Goal: Information Seeking & Learning: Learn about a topic

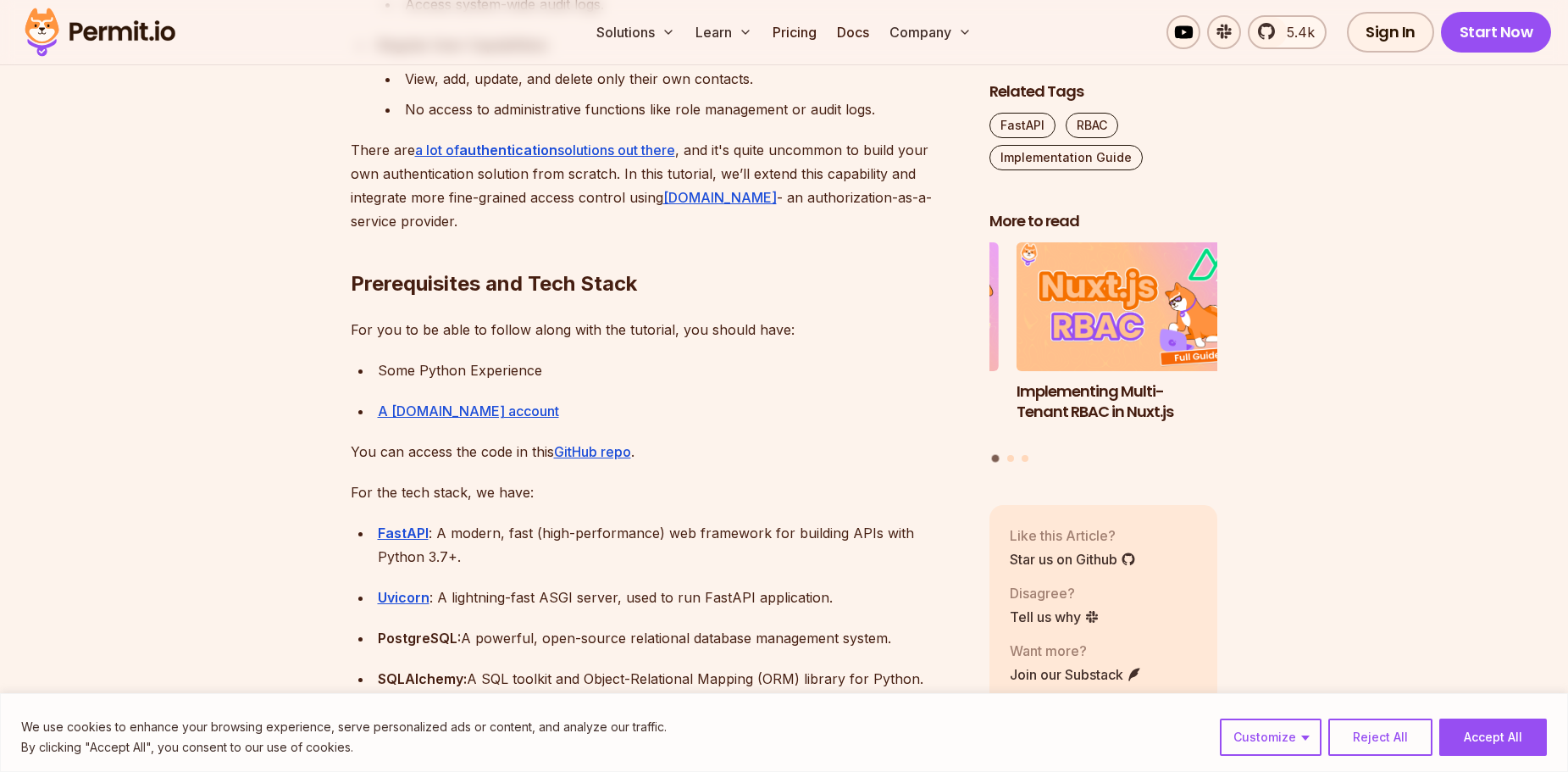
scroll to position [1440, 0]
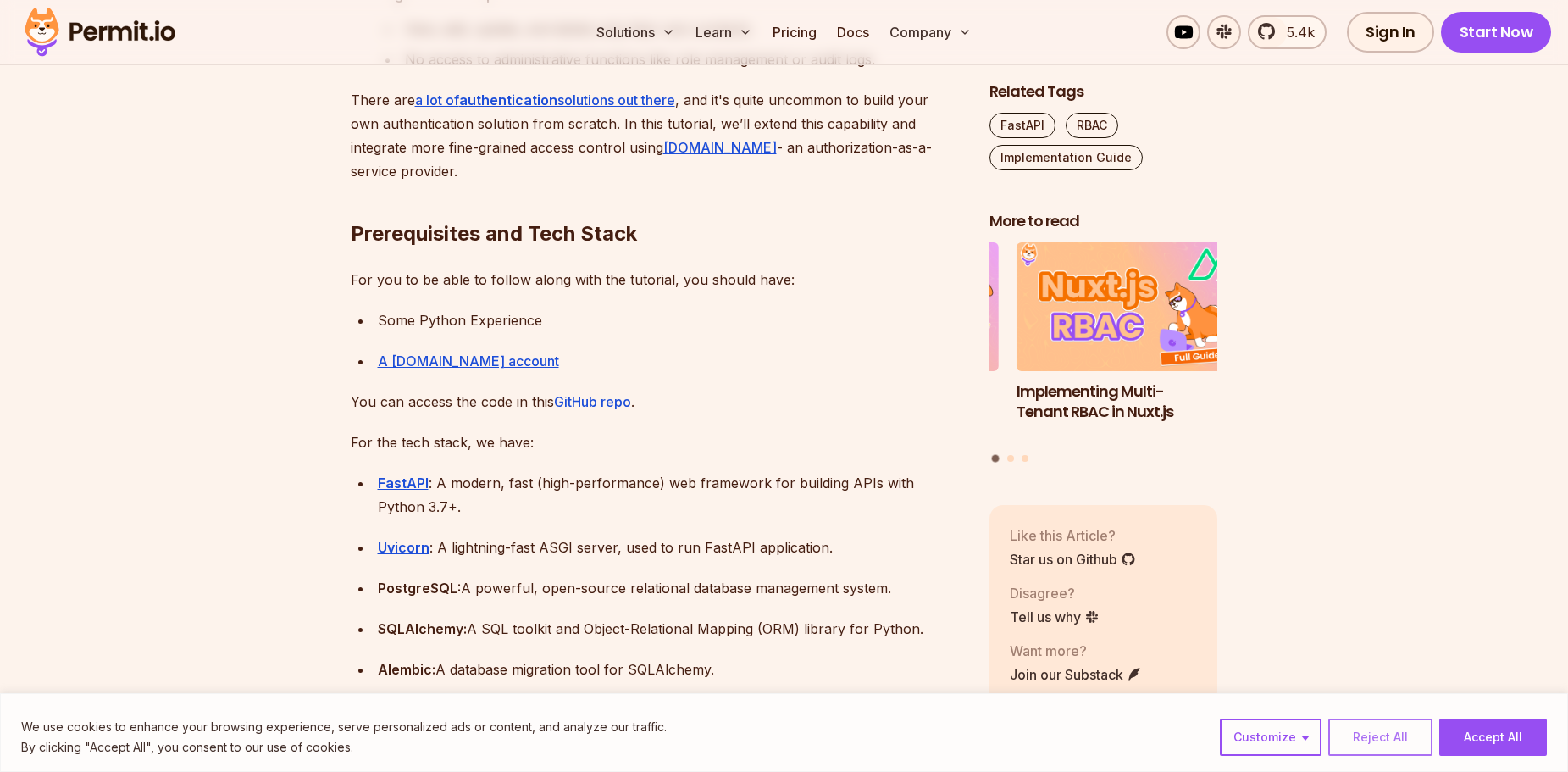
click at [1395, 741] on button "Reject All" at bounding box center [1381, 736] width 104 height 37
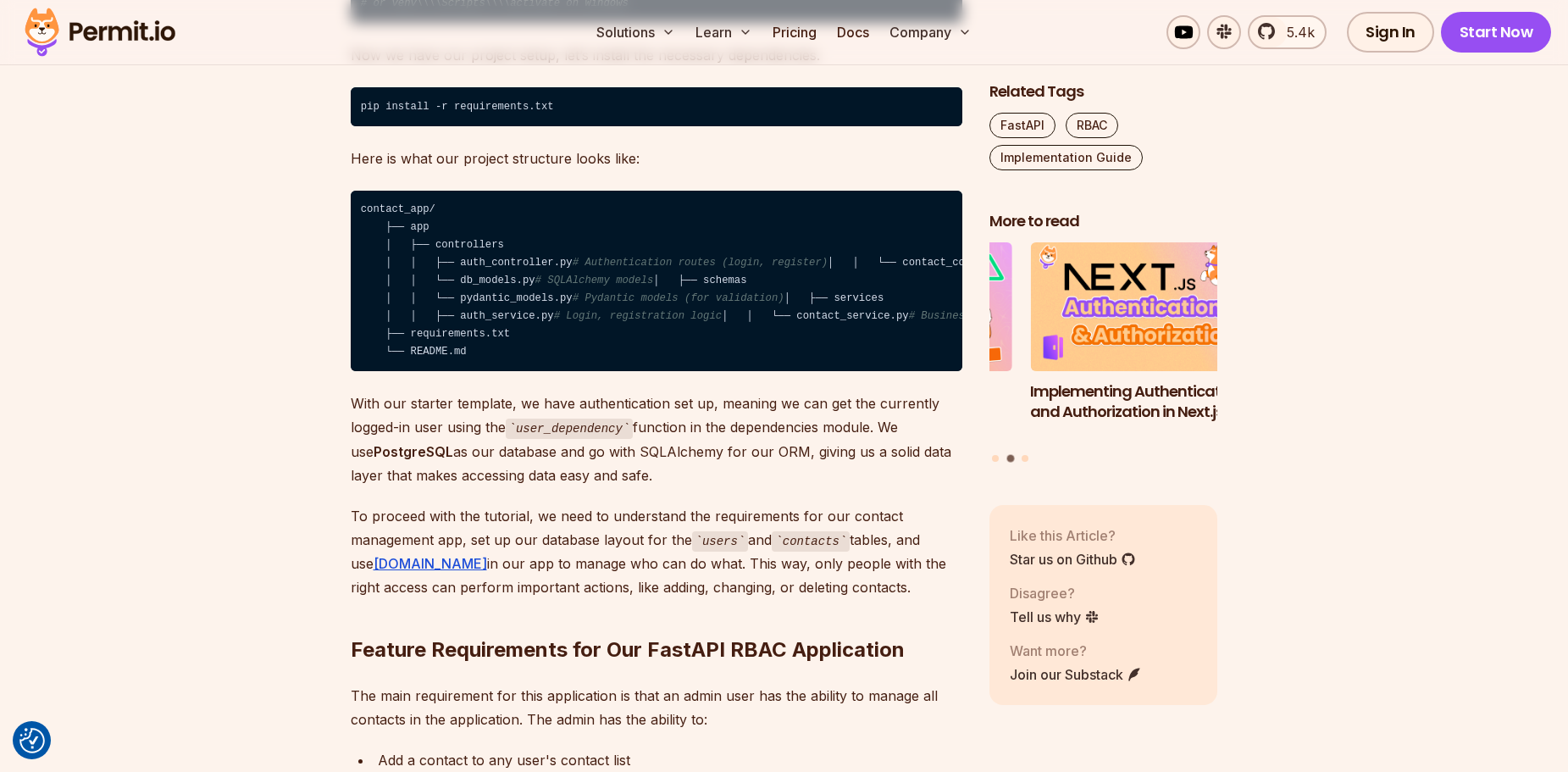
scroll to position [2457, 0]
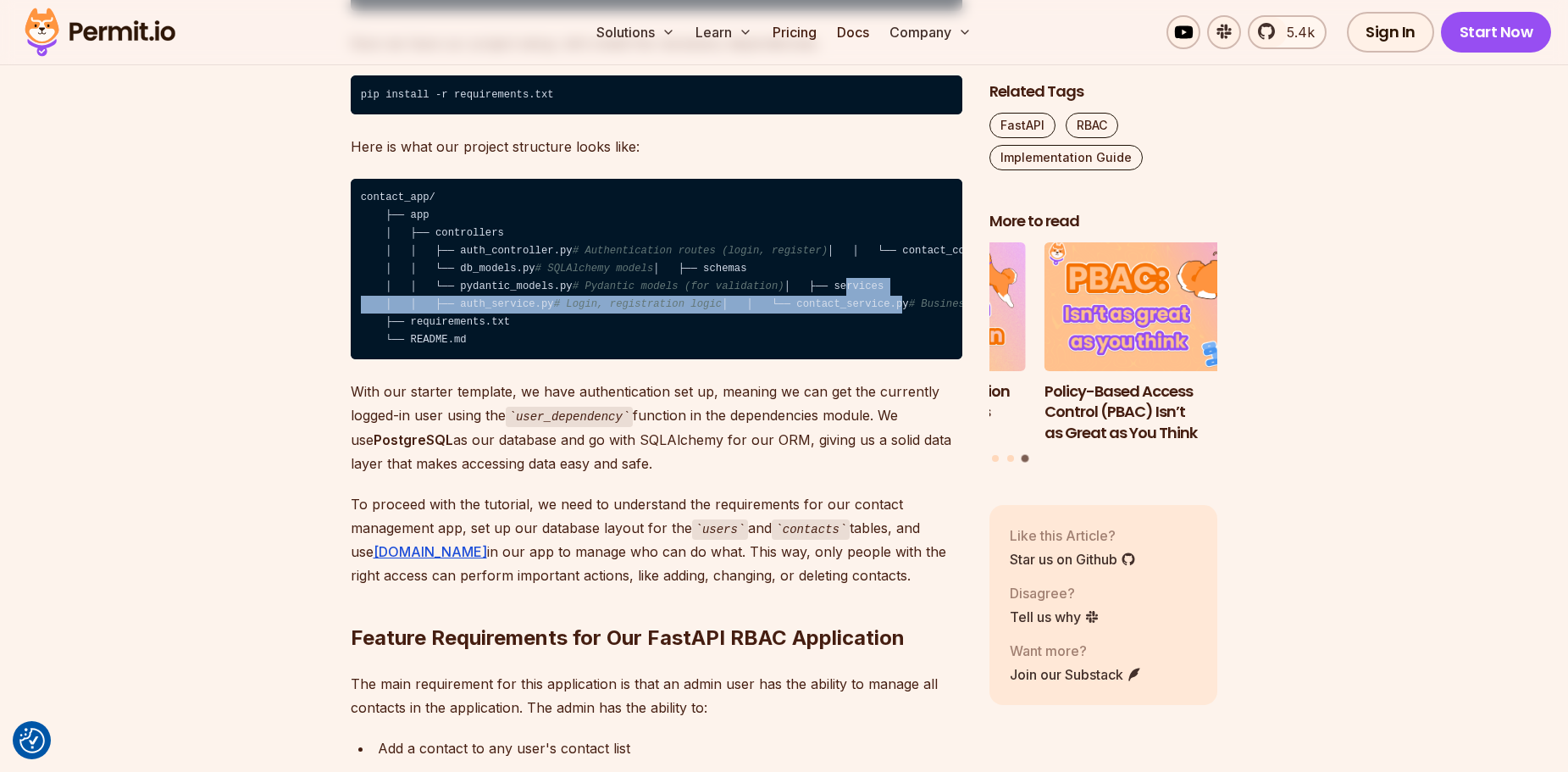
drag, startPoint x: 411, startPoint y: 395, endPoint x: 521, endPoint y: 423, distance: 113.5
click at [521, 361] on code "contact_app/ ├── app │ ├── controllers │ │ ├── auth_controller.py # Authenticat…" at bounding box center [657, 269] width 611 height 182
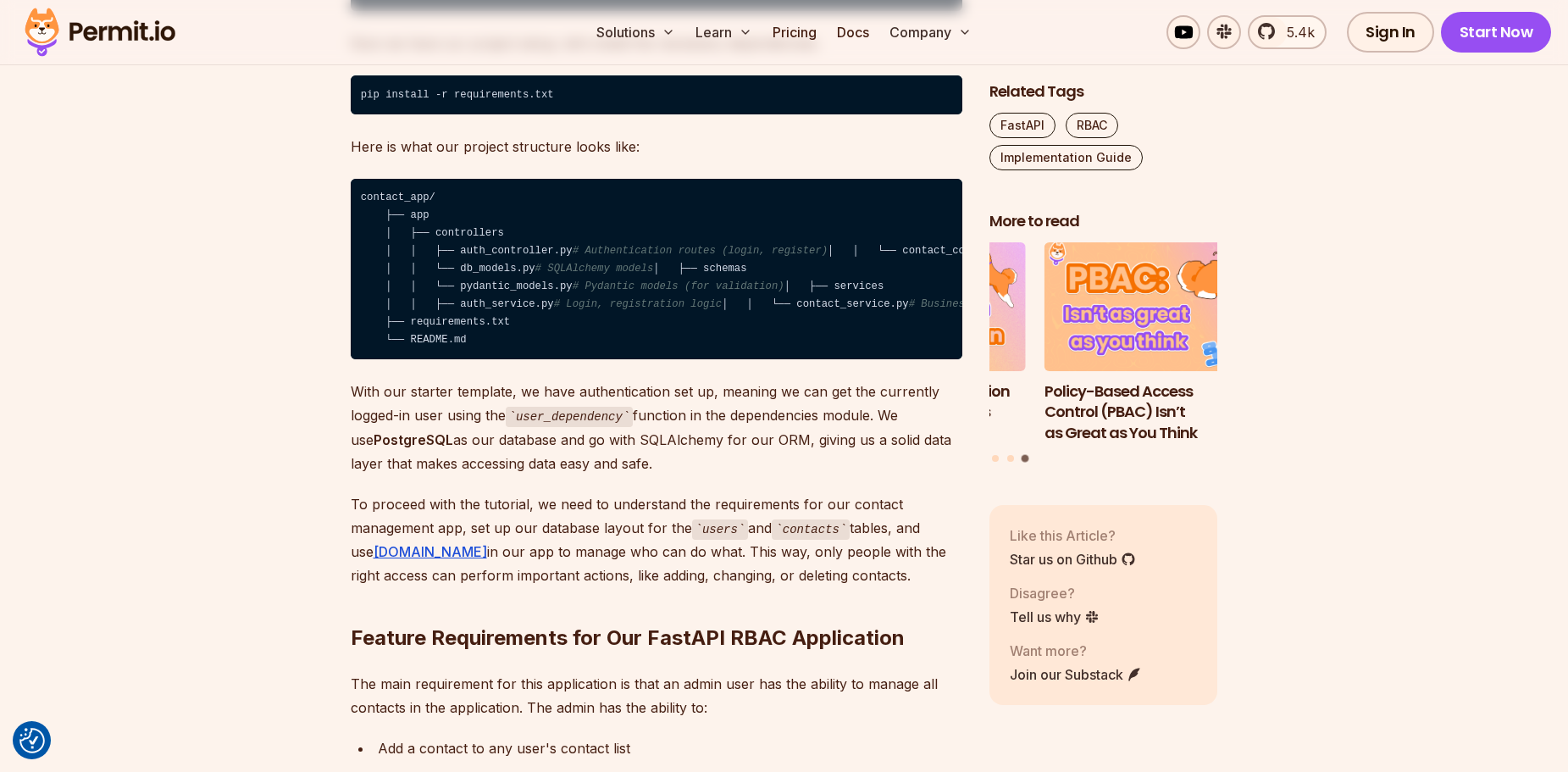
click at [1239, 311] on span "# FastAPI entry point" at bounding box center [1305, 304] width 131 height 12
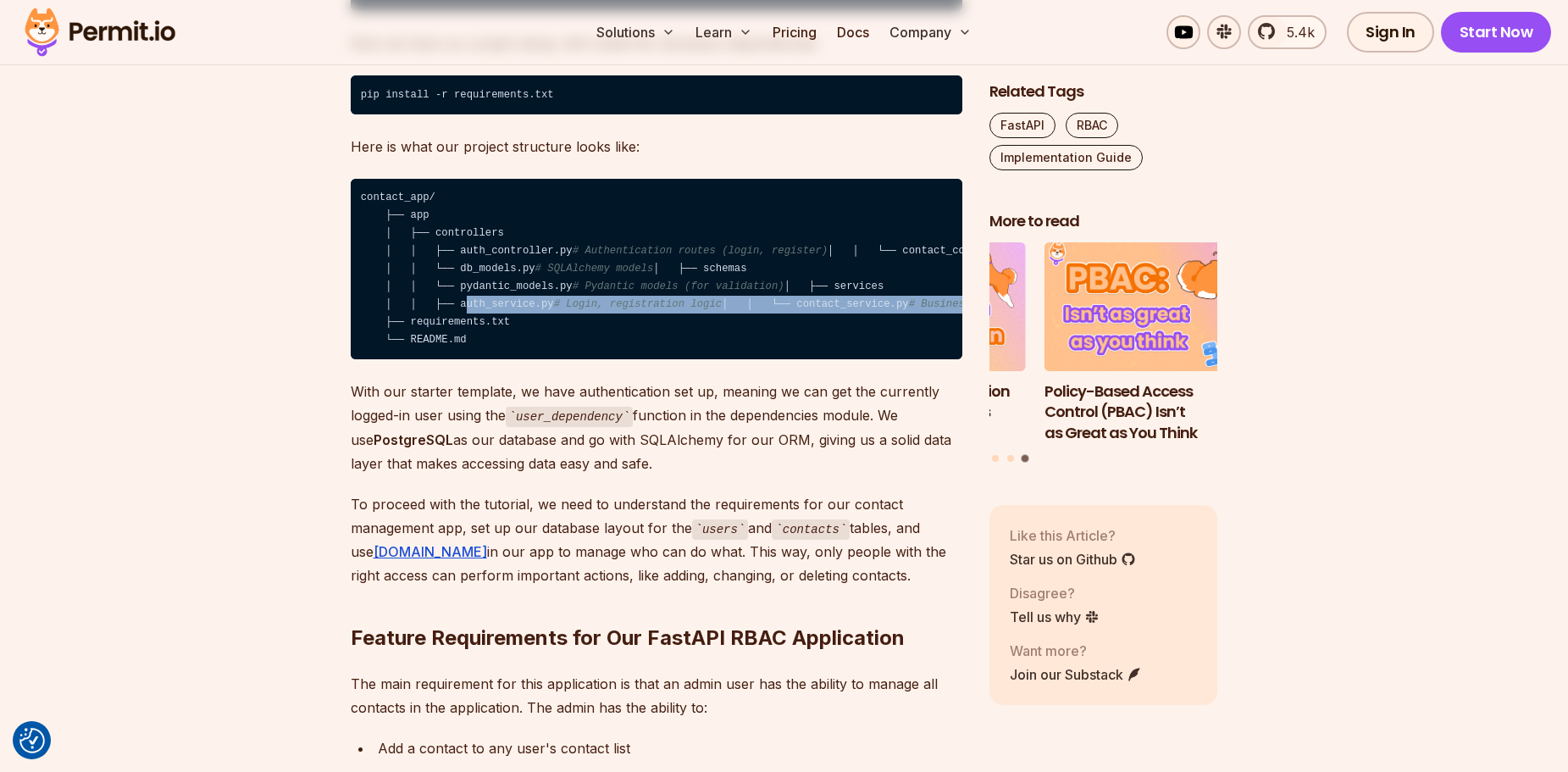
drag, startPoint x: 701, startPoint y: 450, endPoint x: 428, endPoint y: 407, distance: 276.4
click at [428, 361] on code "contact_app/ ├── app │ ├── controllers │ │ ├── auth_controller.py # Authenticat…" at bounding box center [657, 269] width 611 height 182
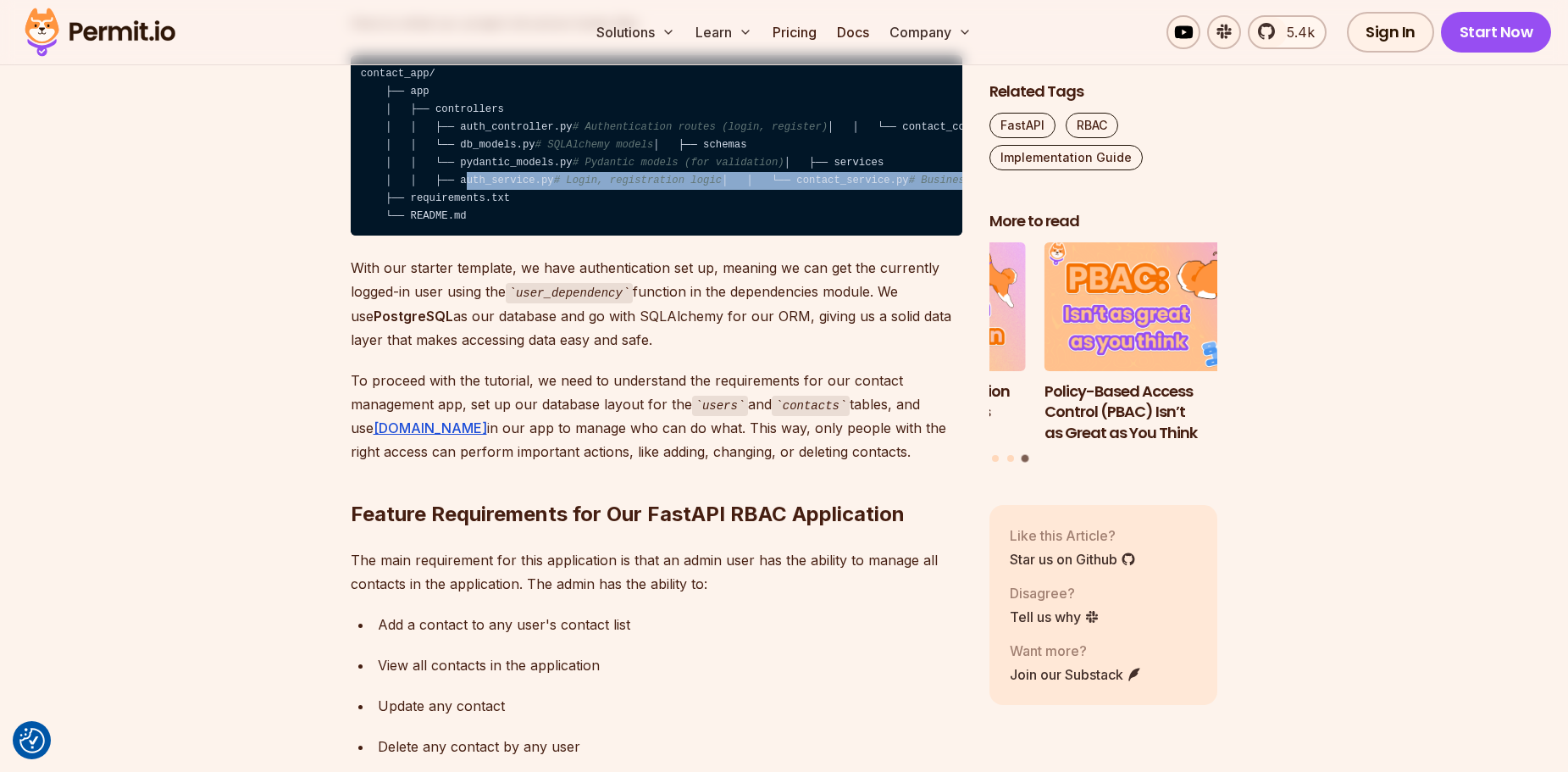
scroll to position [2711, 0]
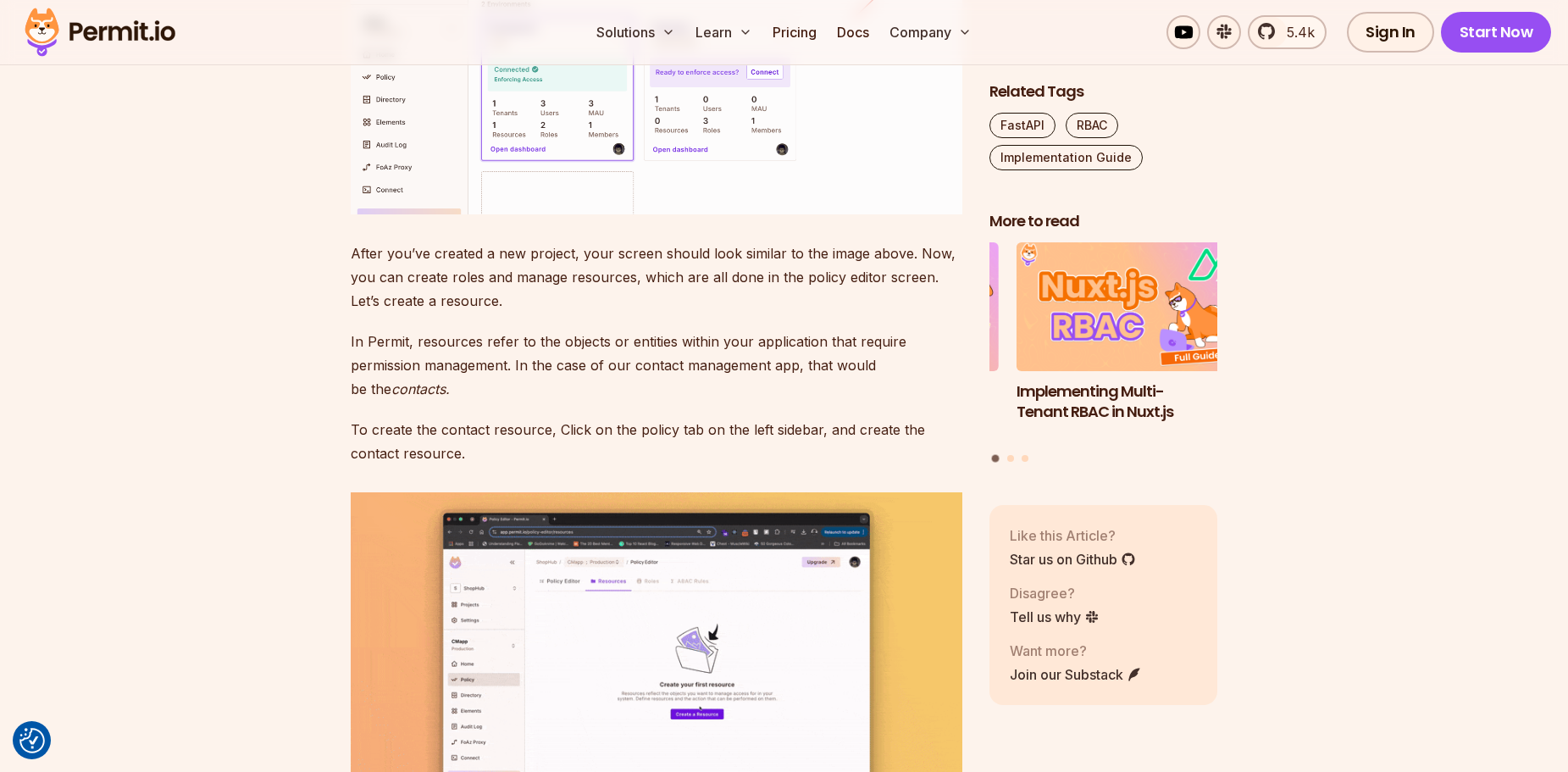
scroll to position [5084, 0]
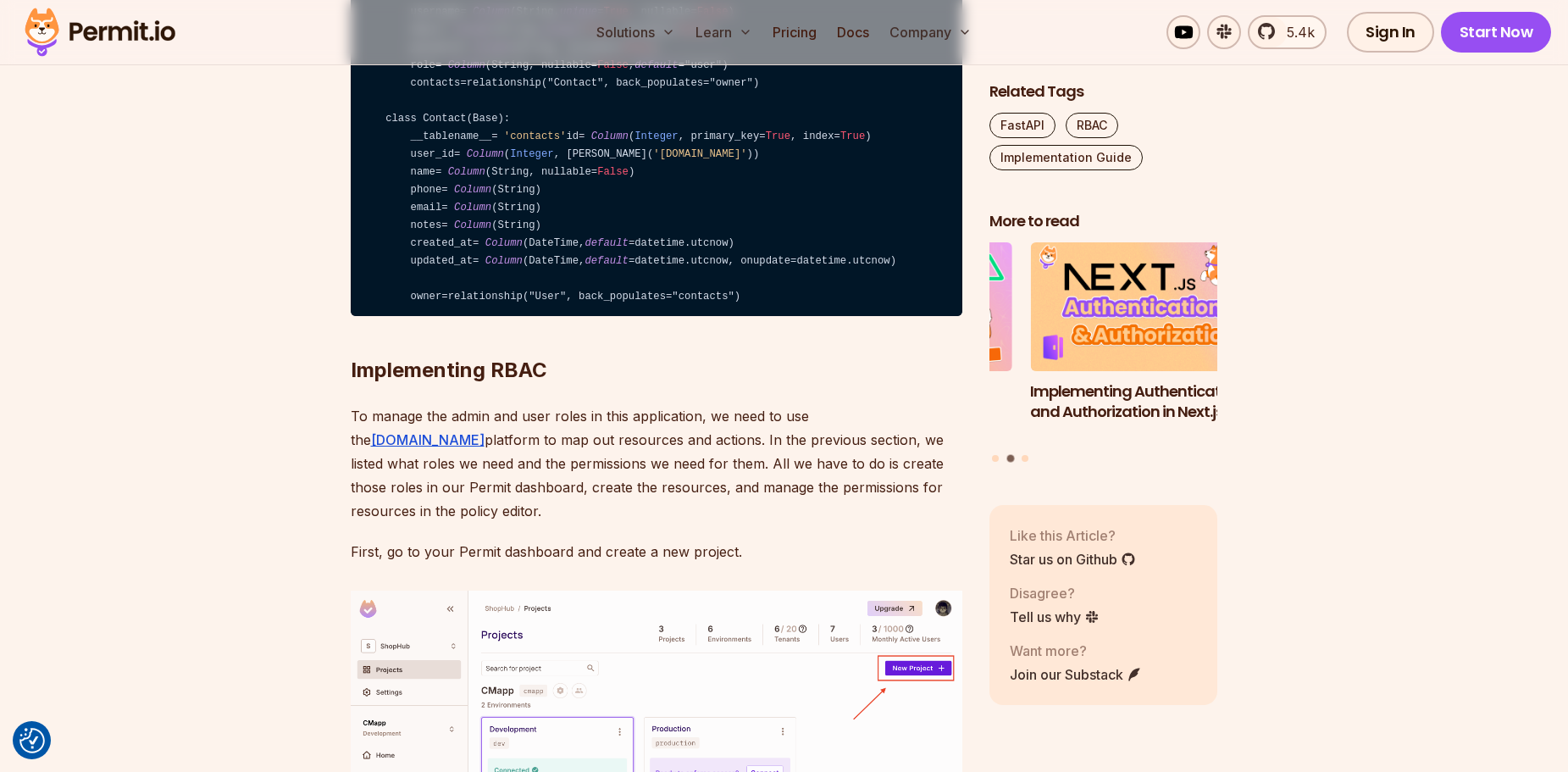
drag, startPoint x: 187, startPoint y: 506, endPoint x: 140, endPoint y: 46, distance: 462.4
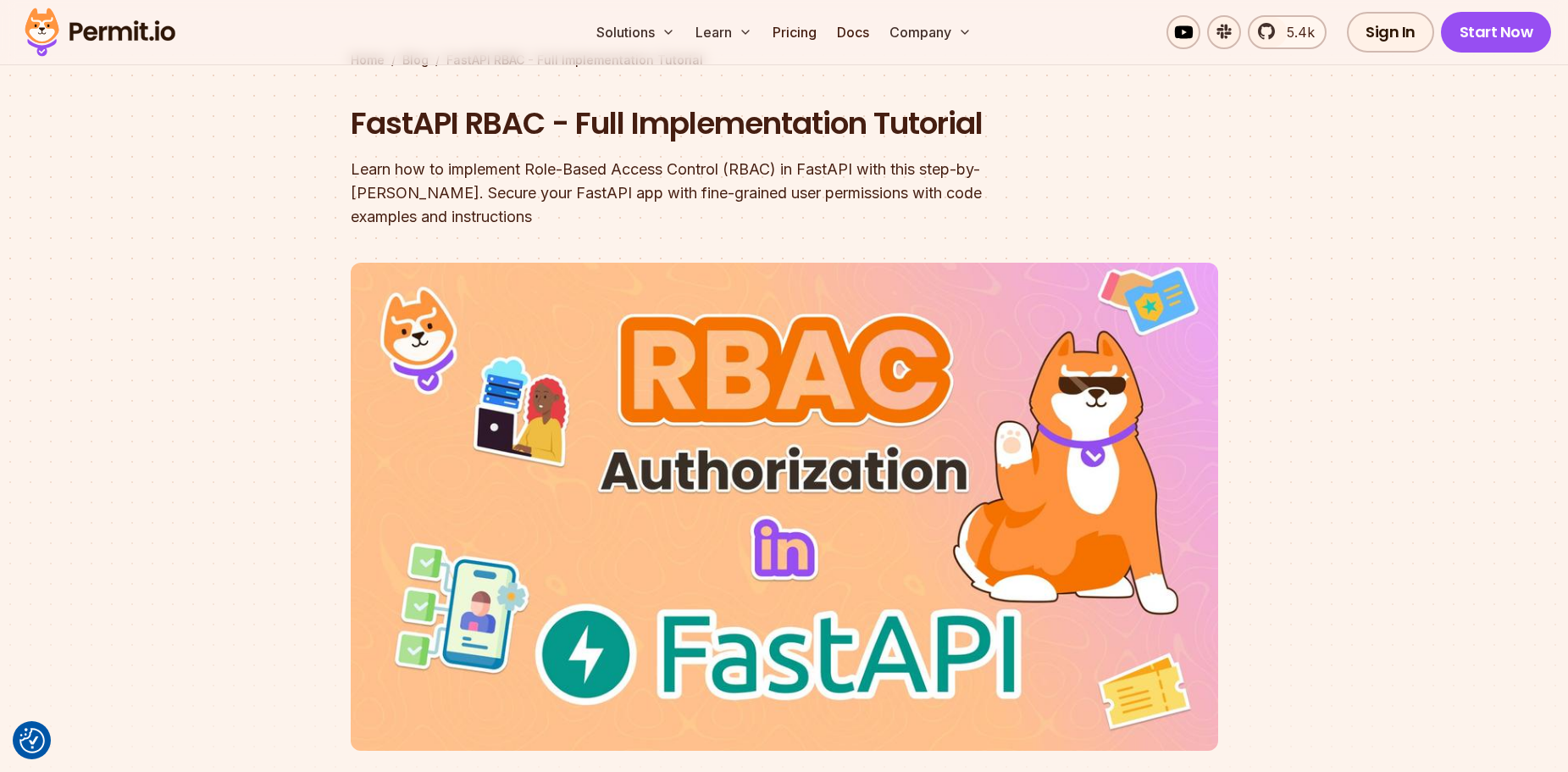
scroll to position [82, 0]
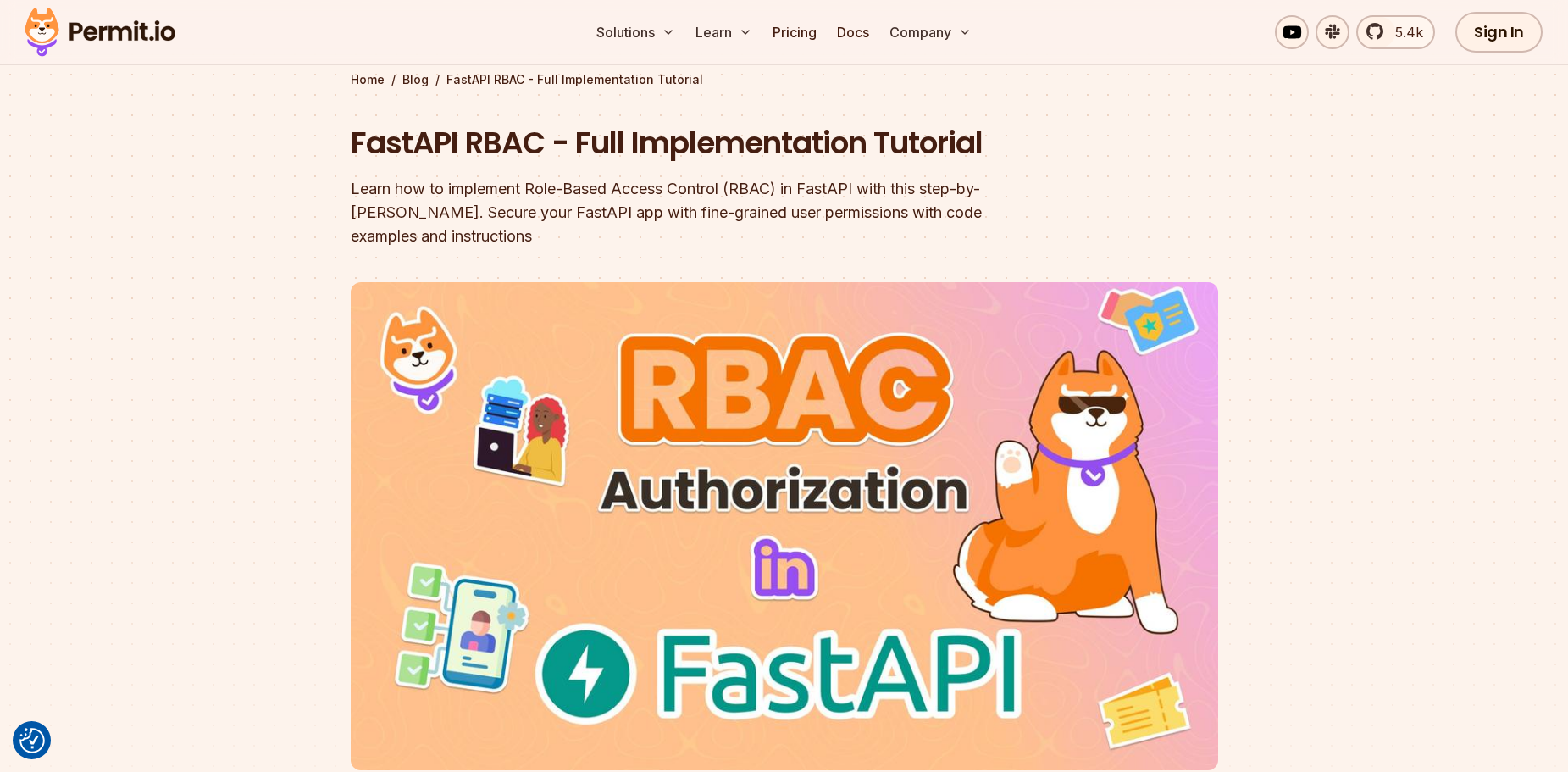
click at [493, 142] on h1 "FastAPI RBAC - Full Implementation Tutorial" at bounding box center [676, 143] width 651 height 42
click at [486, 153] on h1 "FastAPI RBAC - Full Implementation Tutorial" at bounding box center [676, 143] width 651 height 42
drag, startPoint x: 543, startPoint y: 146, endPoint x: 358, endPoint y: 161, distance: 185.6
click at [358, 161] on h1 "FastAPI RBAC - Full Implementation Tutorial" at bounding box center [676, 143] width 651 height 42
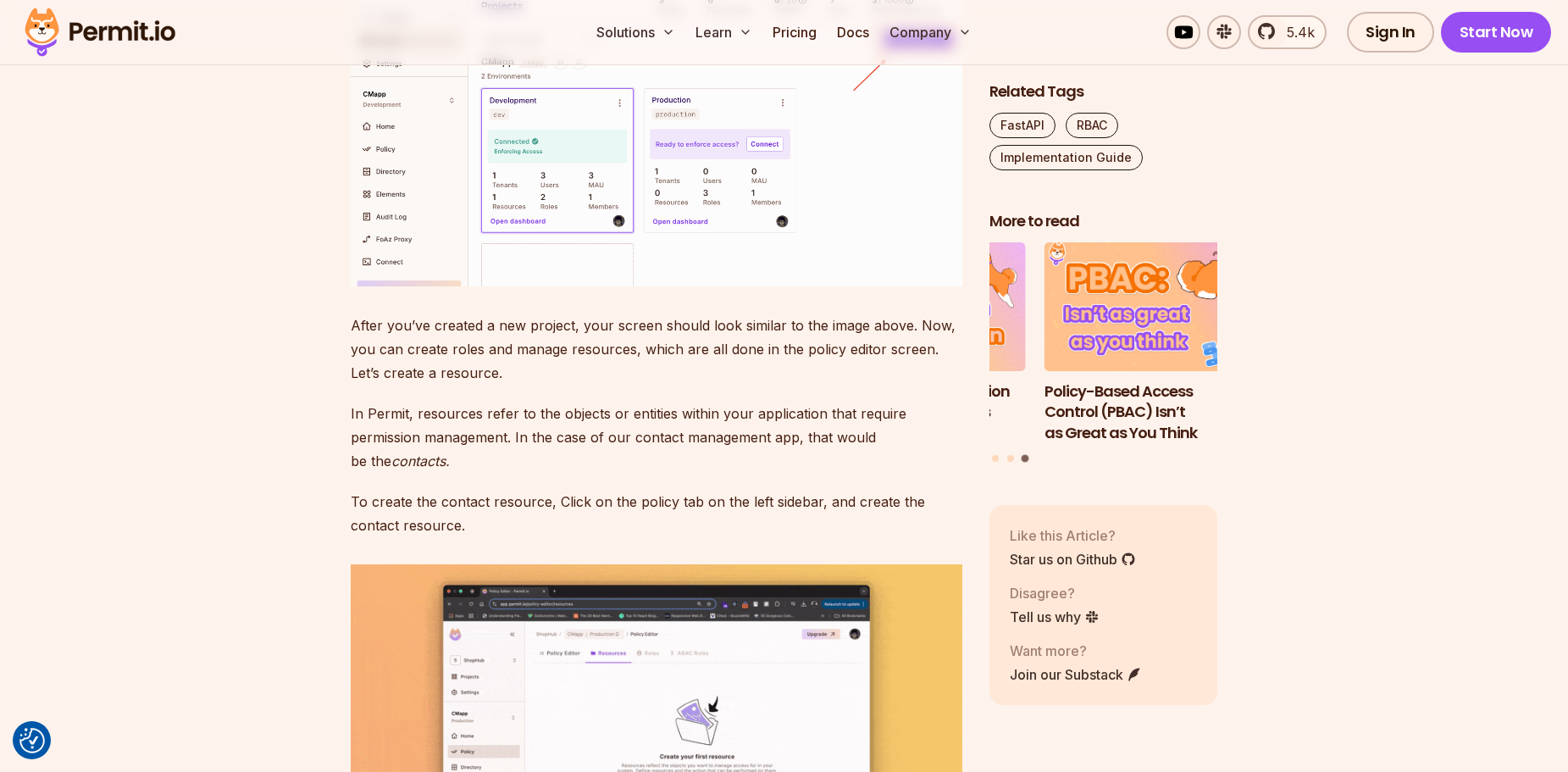
scroll to position [4995, 0]
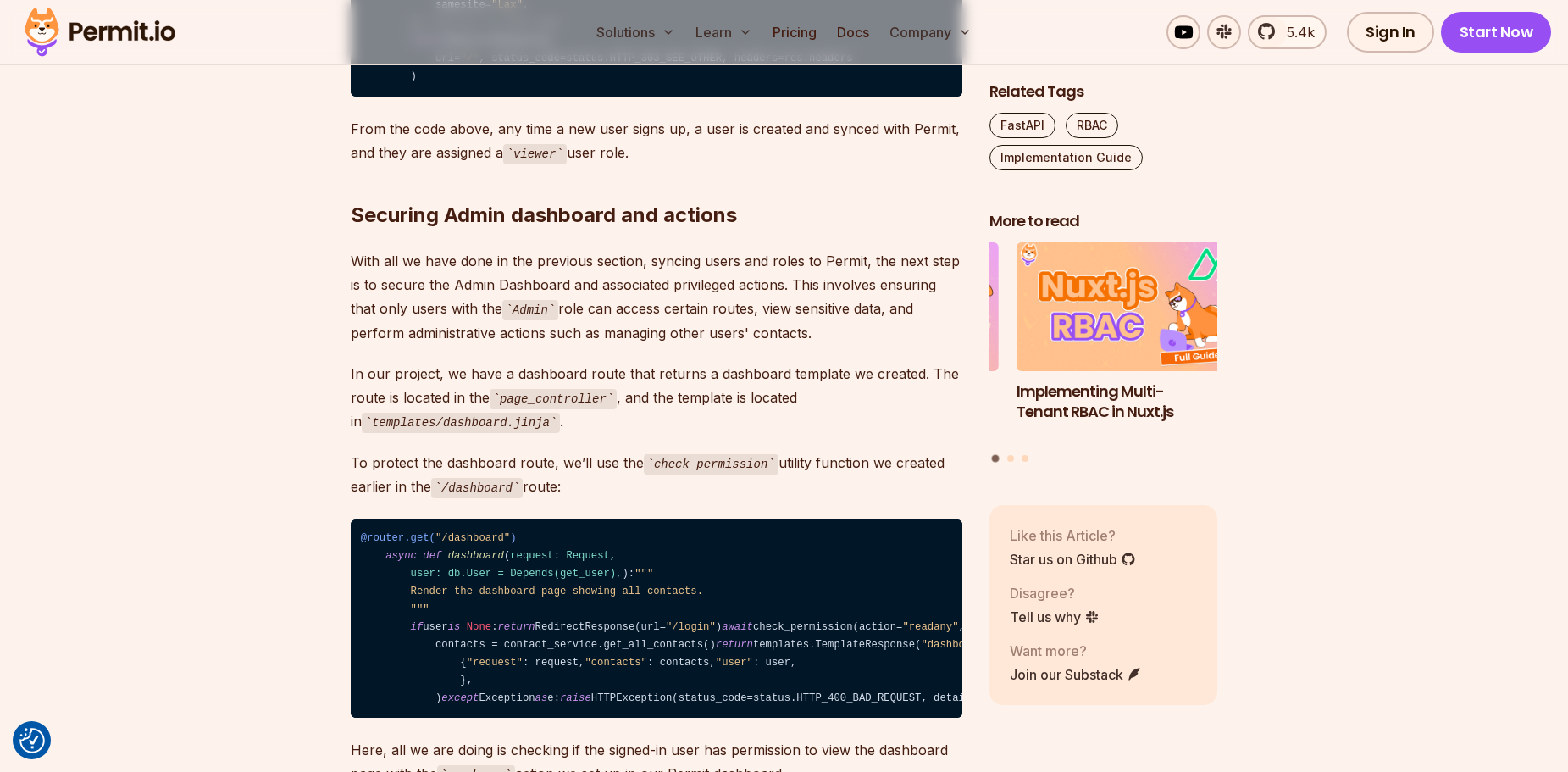
scroll to position [10672, 0]
